Goal: Use online tool/utility: Use online tool/utility

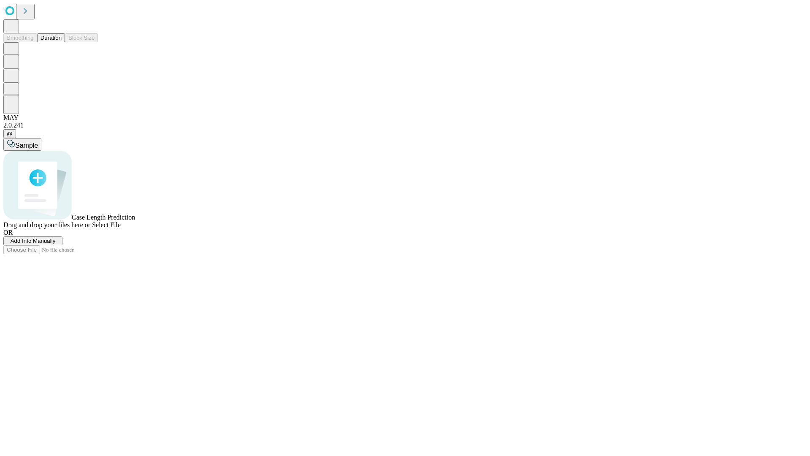
click at [62, 42] on button "Duration" at bounding box center [51, 37] width 28 height 9
click at [121, 228] on span "Select File" at bounding box center [106, 224] width 29 height 7
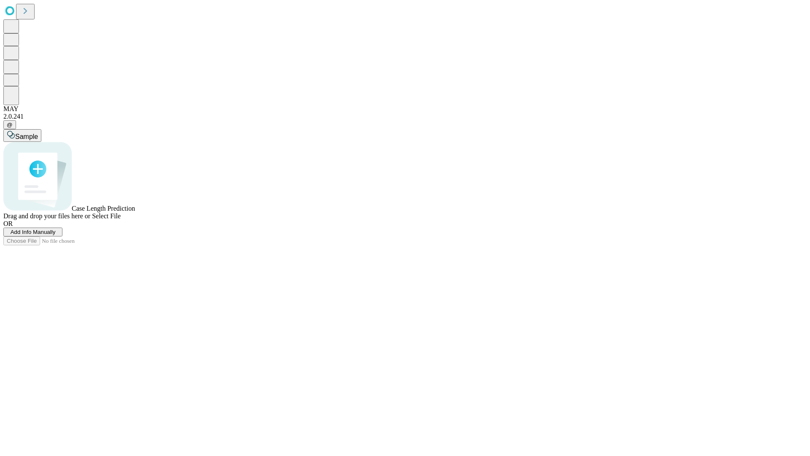
click at [121, 219] on span "Select File" at bounding box center [106, 215] width 29 height 7
